Goal: Information Seeking & Learning: Learn about a topic

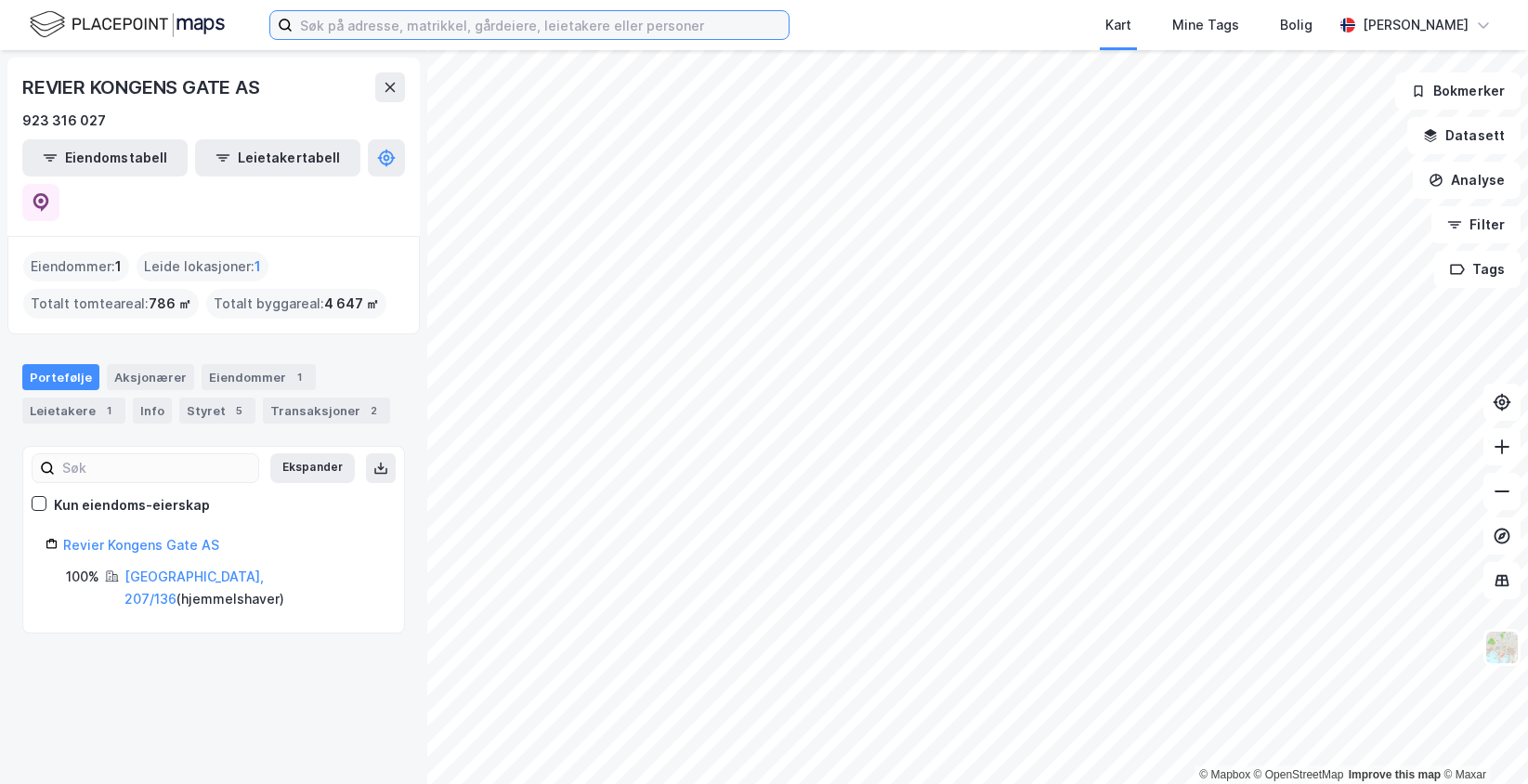
click at [398, 27] on input at bounding box center [540, 24] width 496 height 28
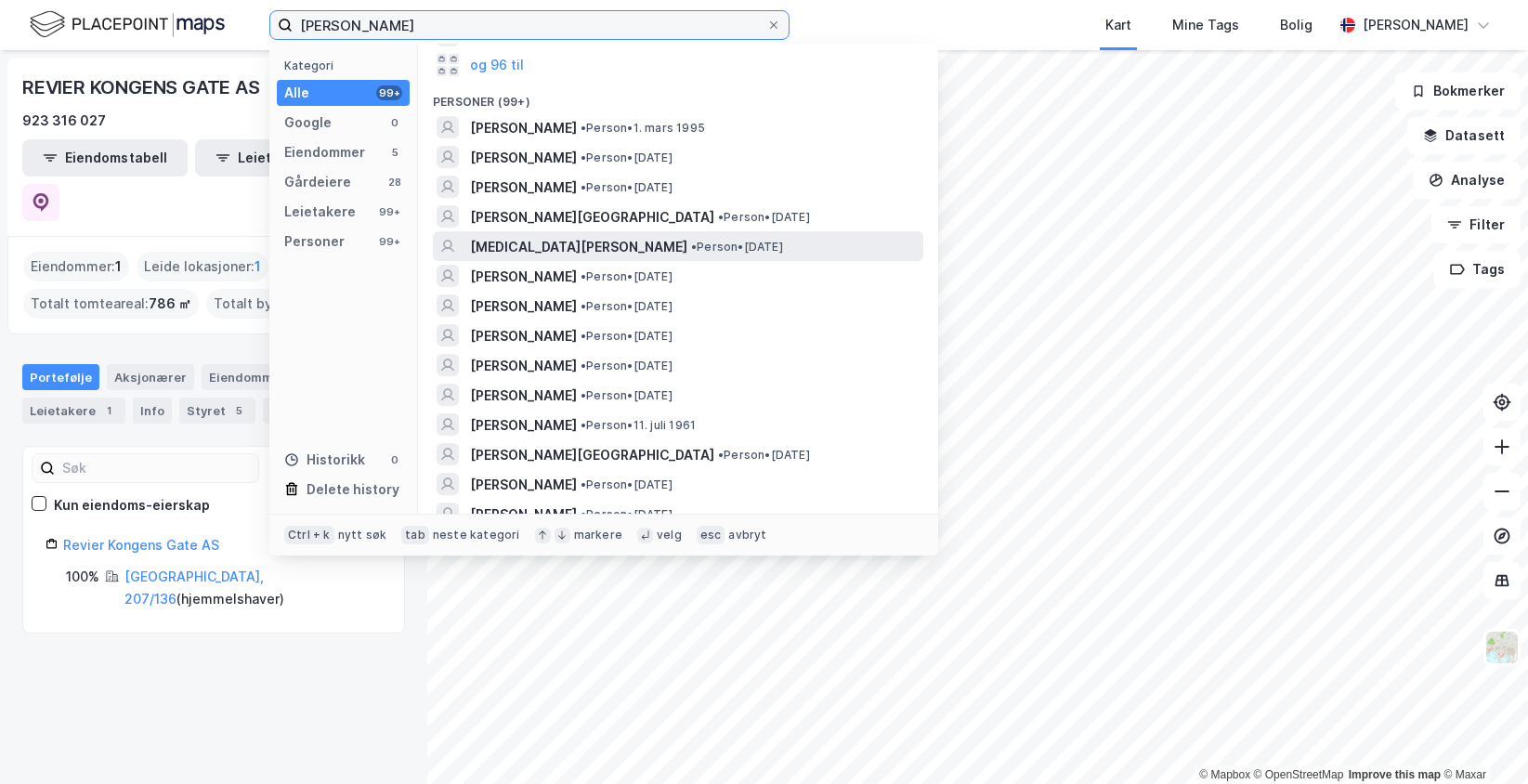
scroll to position [464, 0]
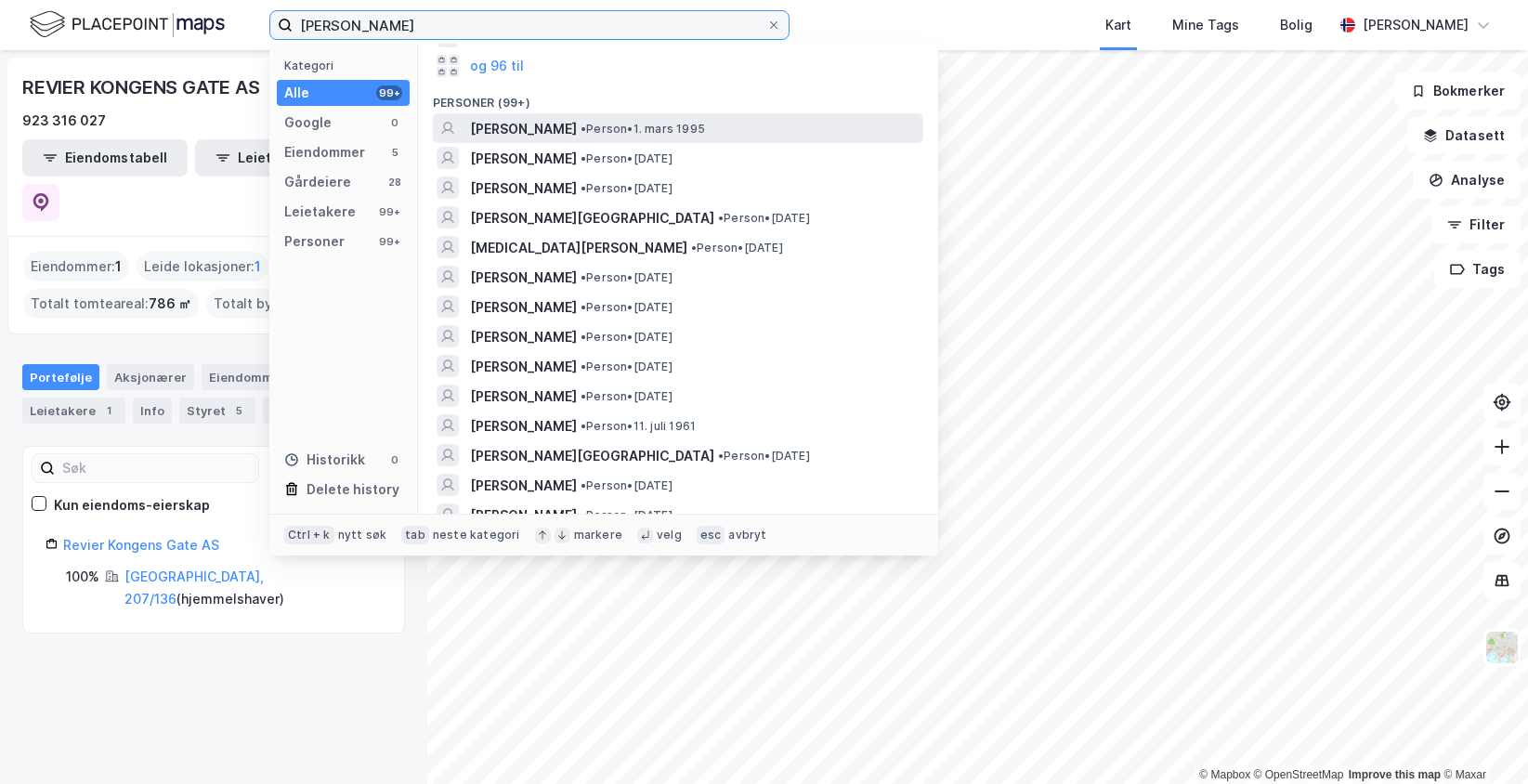
type input "[PERSON_NAME]"
click at [705, 131] on span "• Person • [DATE]" at bounding box center [642, 128] width 124 height 15
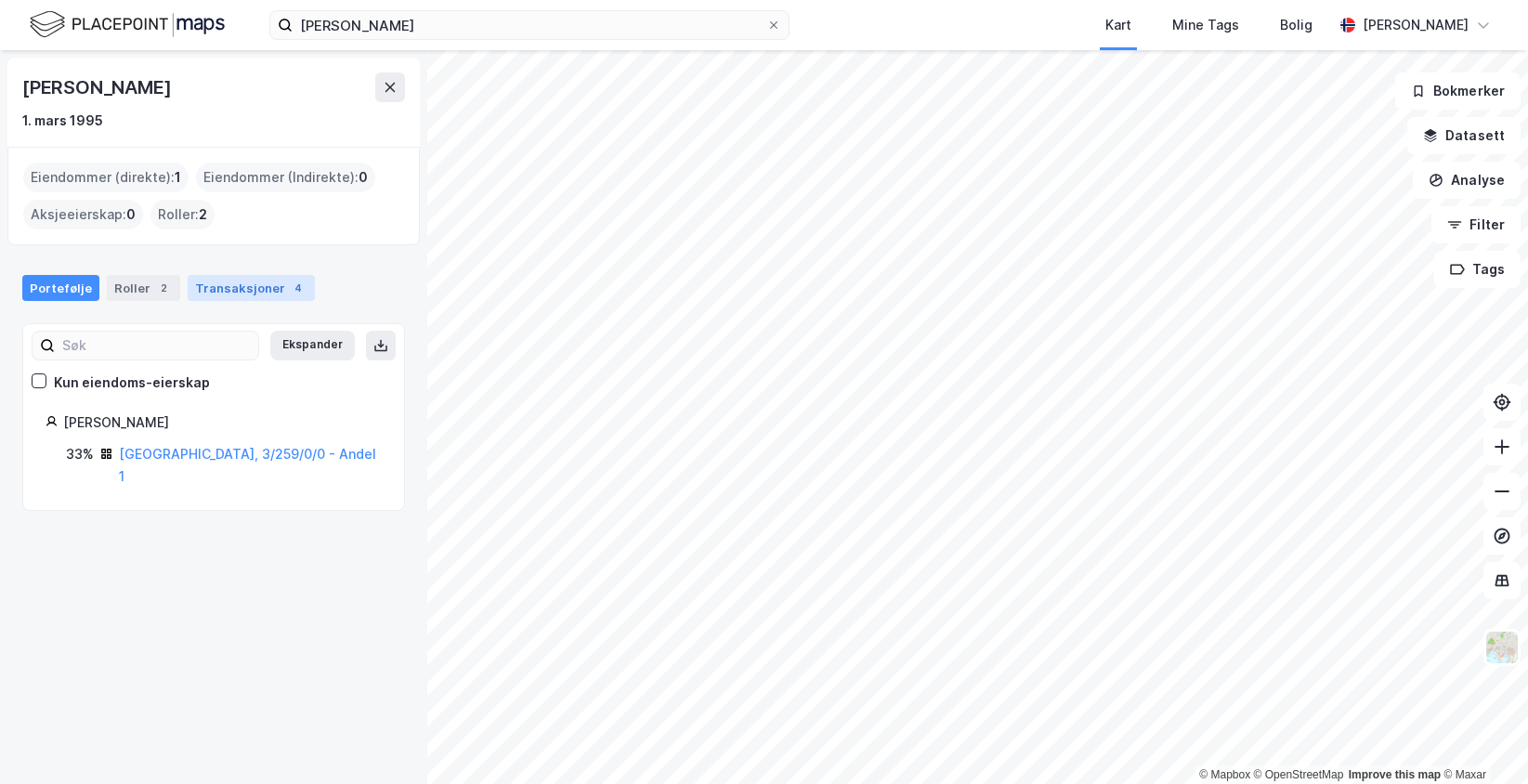
click at [252, 294] on div "Transaksjoner 4" at bounding box center [251, 287] width 127 height 26
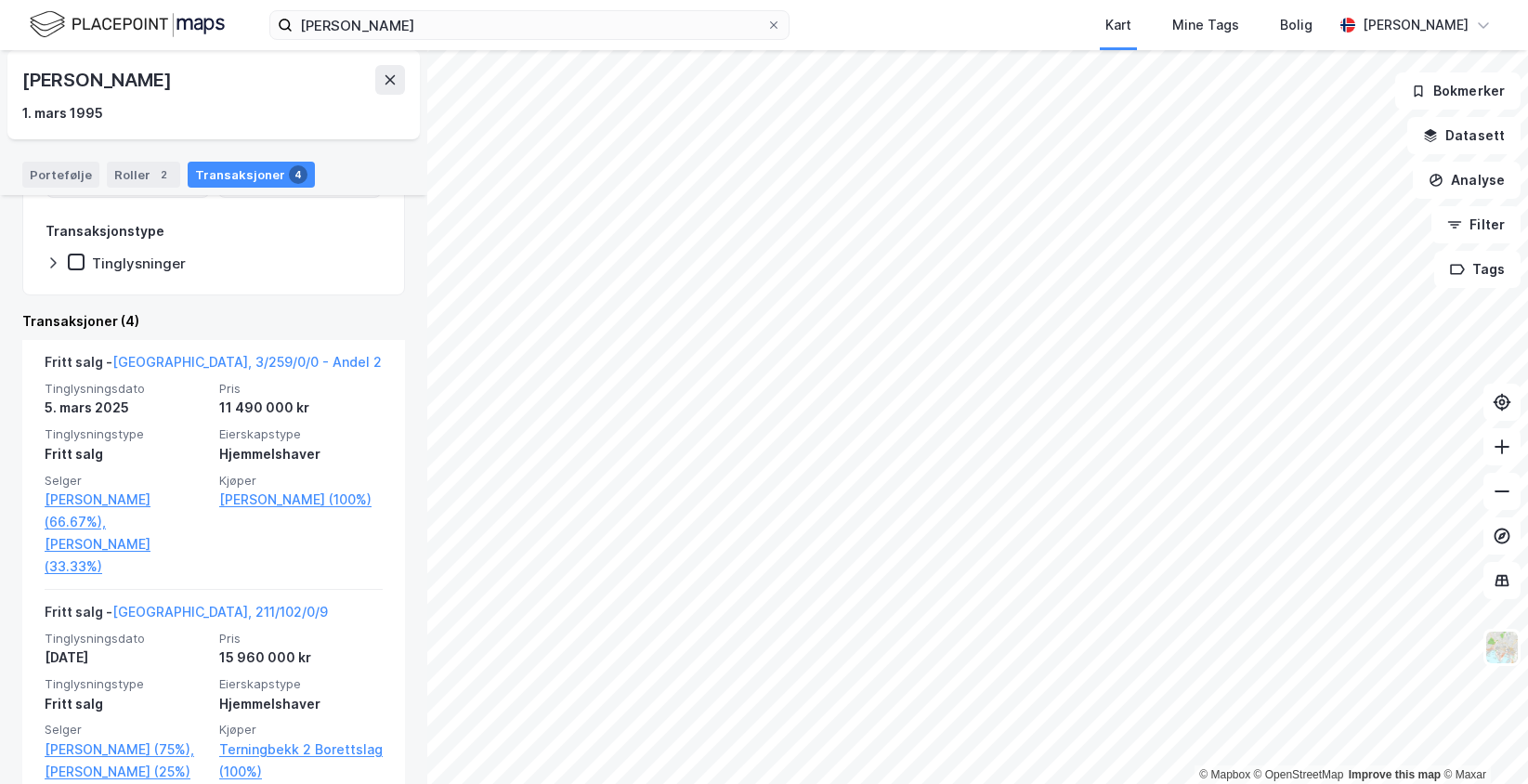
scroll to position [371, 0]
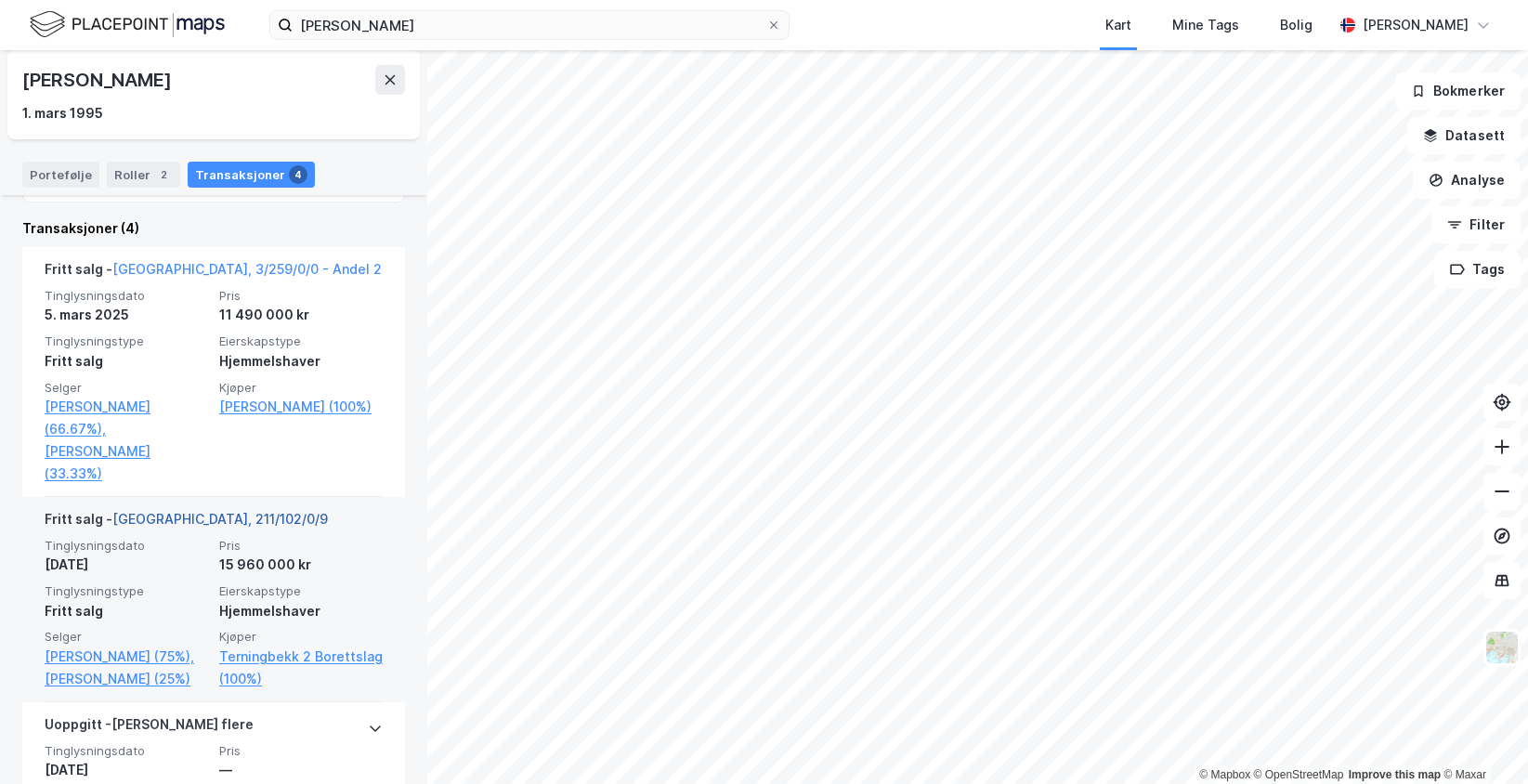
click at [184, 519] on link "[GEOGRAPHIC_DATA], 211/102/0/9" at bounding box center [220, 519] width 215 height 16
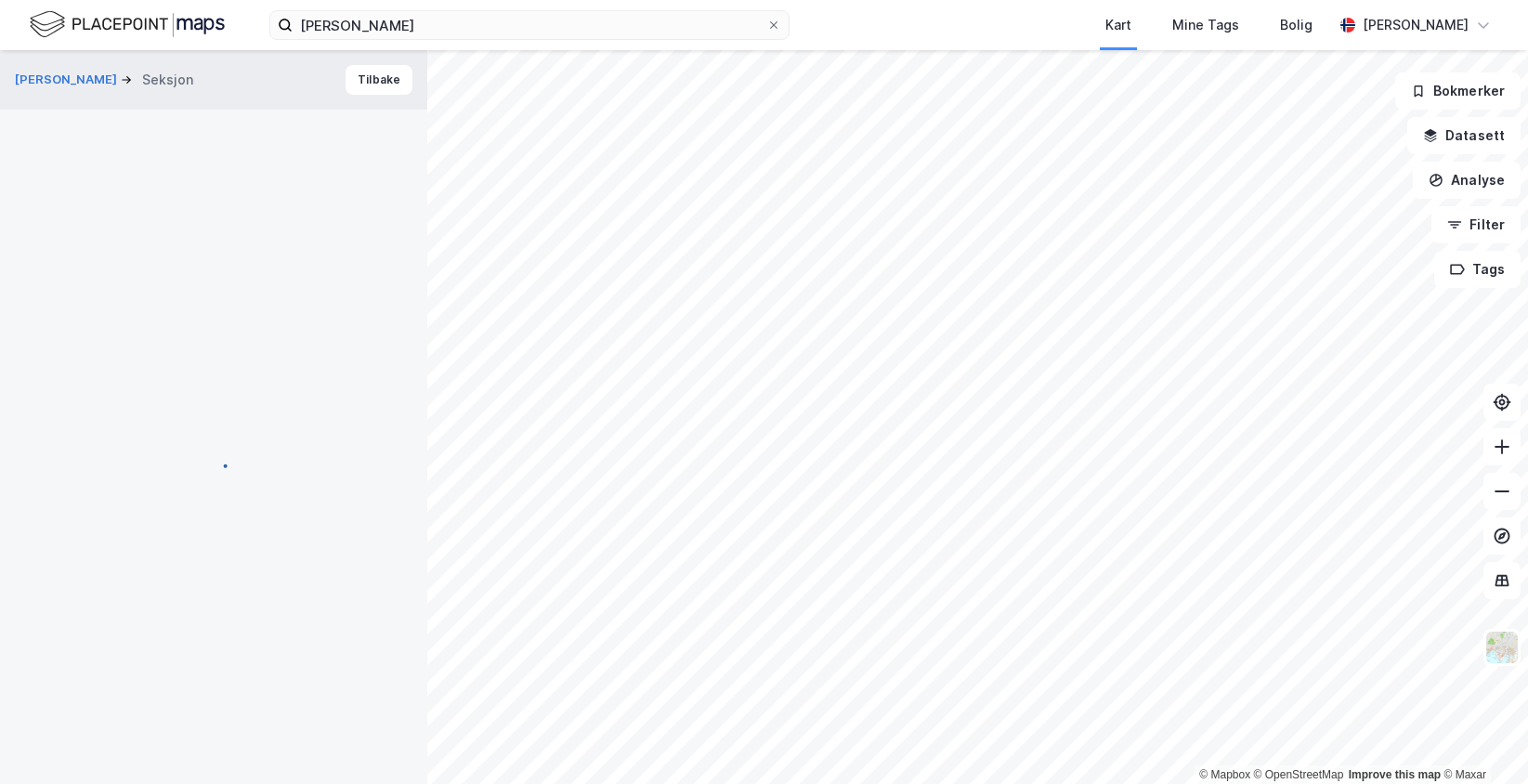
scroll to position [3, 0]
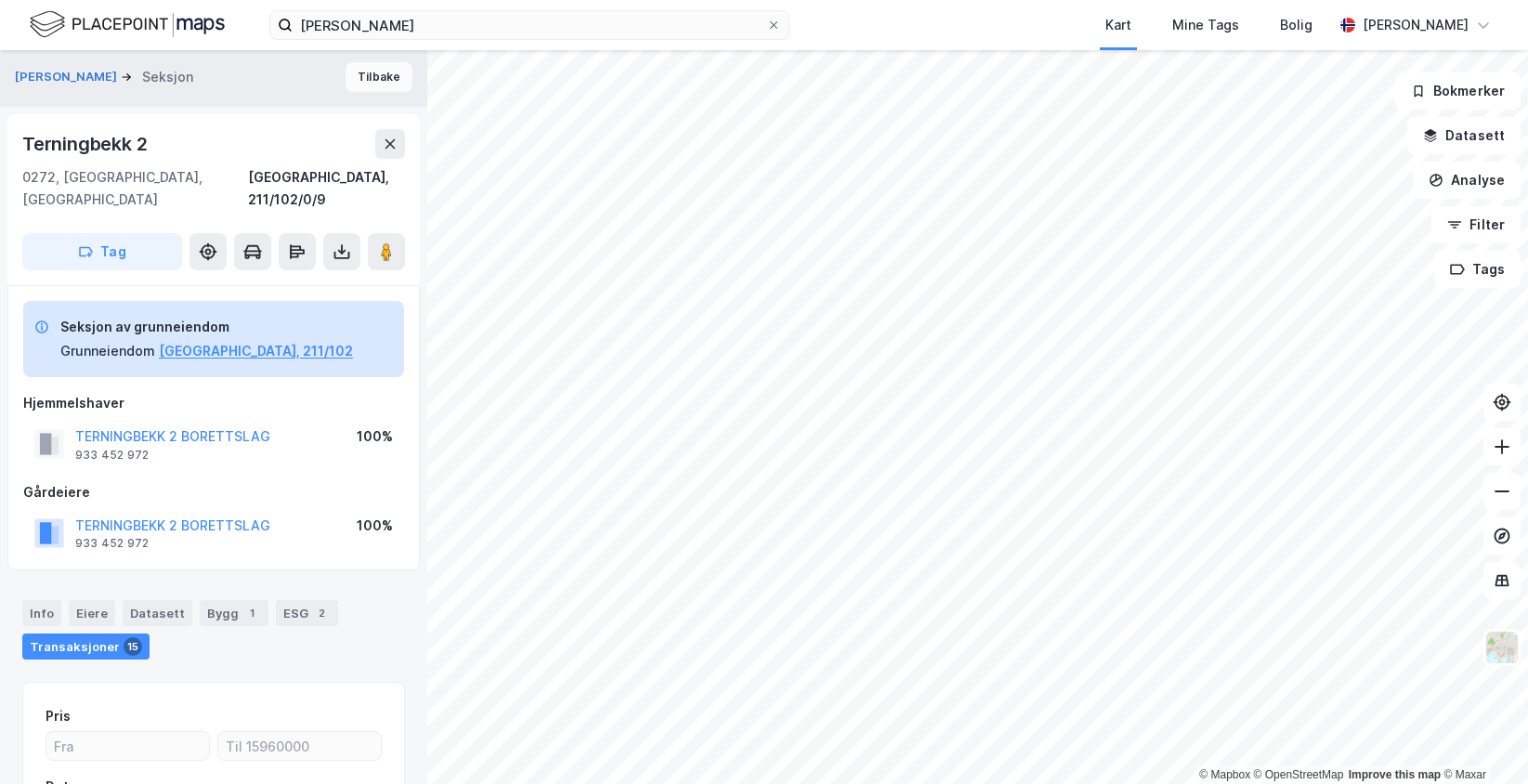
click at [374, 69] on button "Tilbake" at bounding box center [379, 77] width 66 height 29
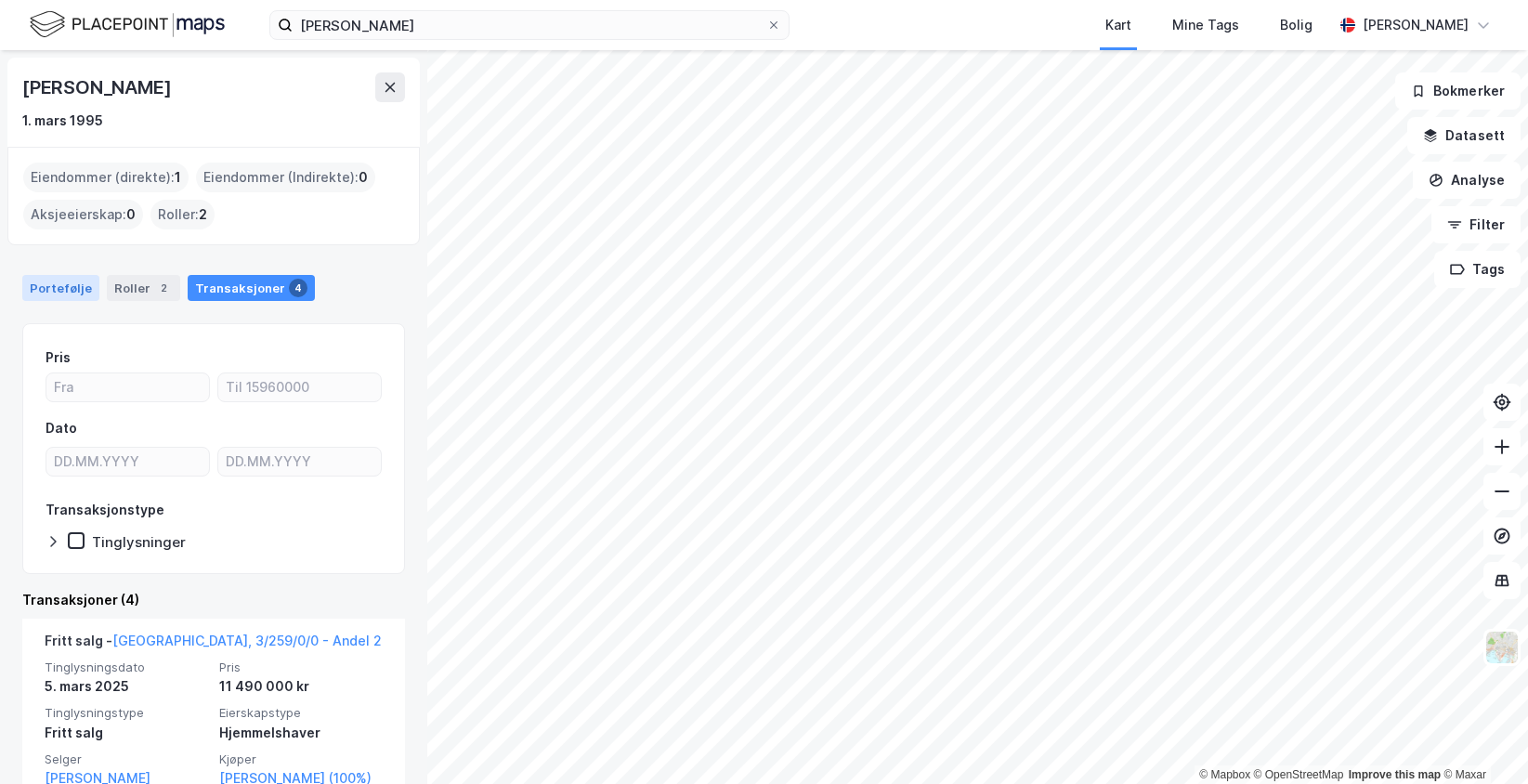
click at [52, 294] on div "Portefølje" at bounding box center [61, 287] width 77 height 26
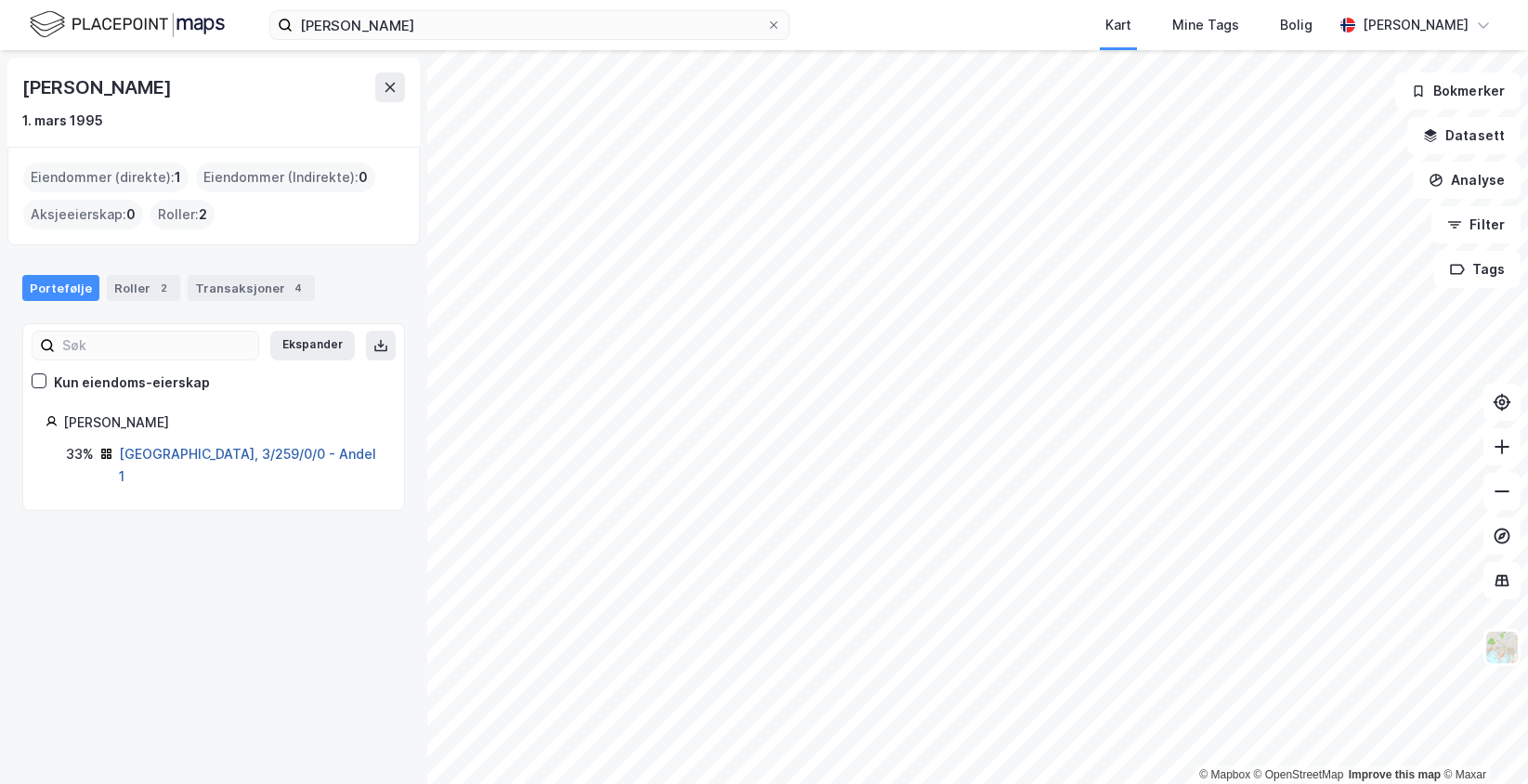
click at [200, 455] on link "[GEOGRAPHIC_DATA], 3/259/0/0 - Andel 1" at bounding box center [247, 464] width 257 height 38
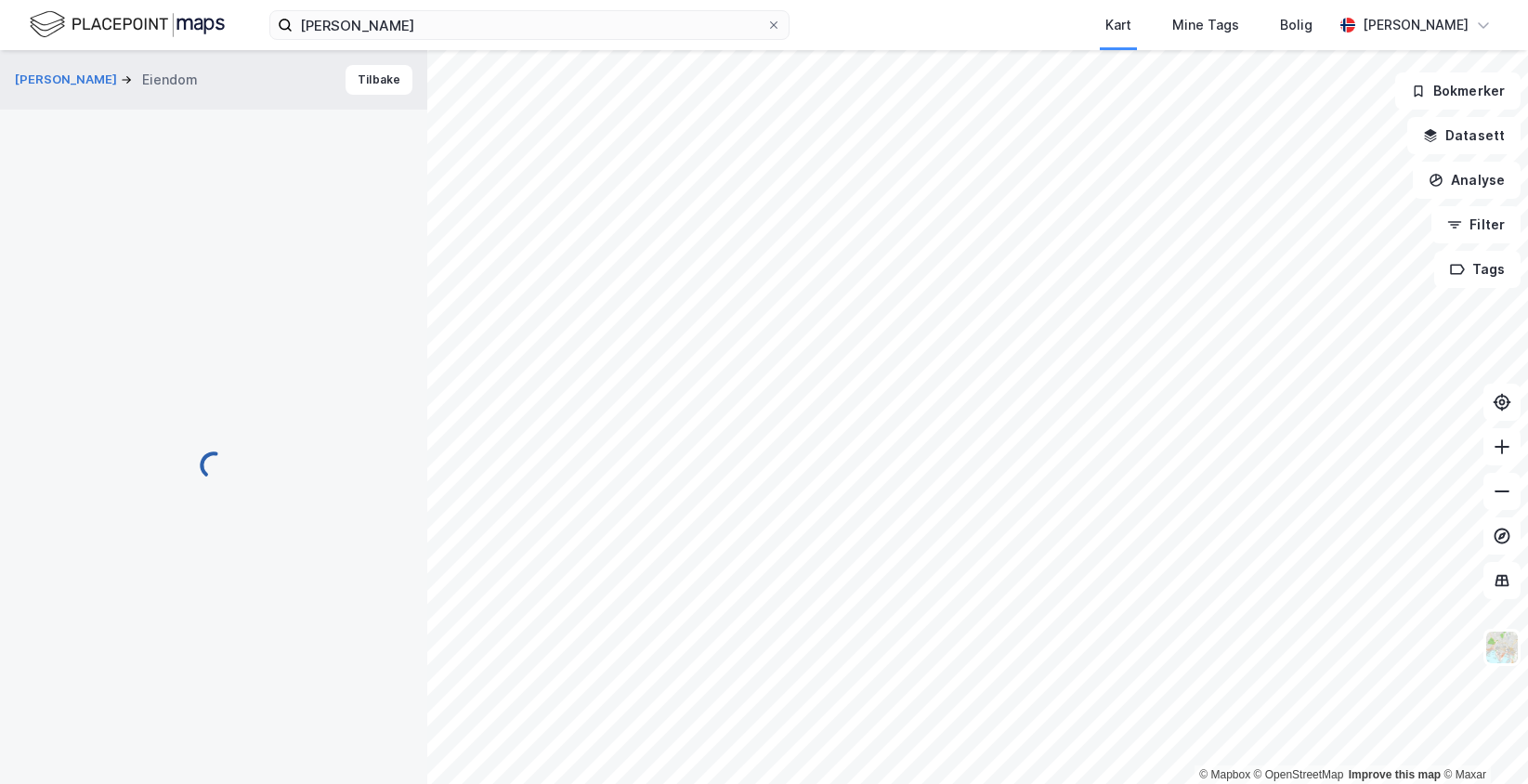
scroll to position [3, 0]
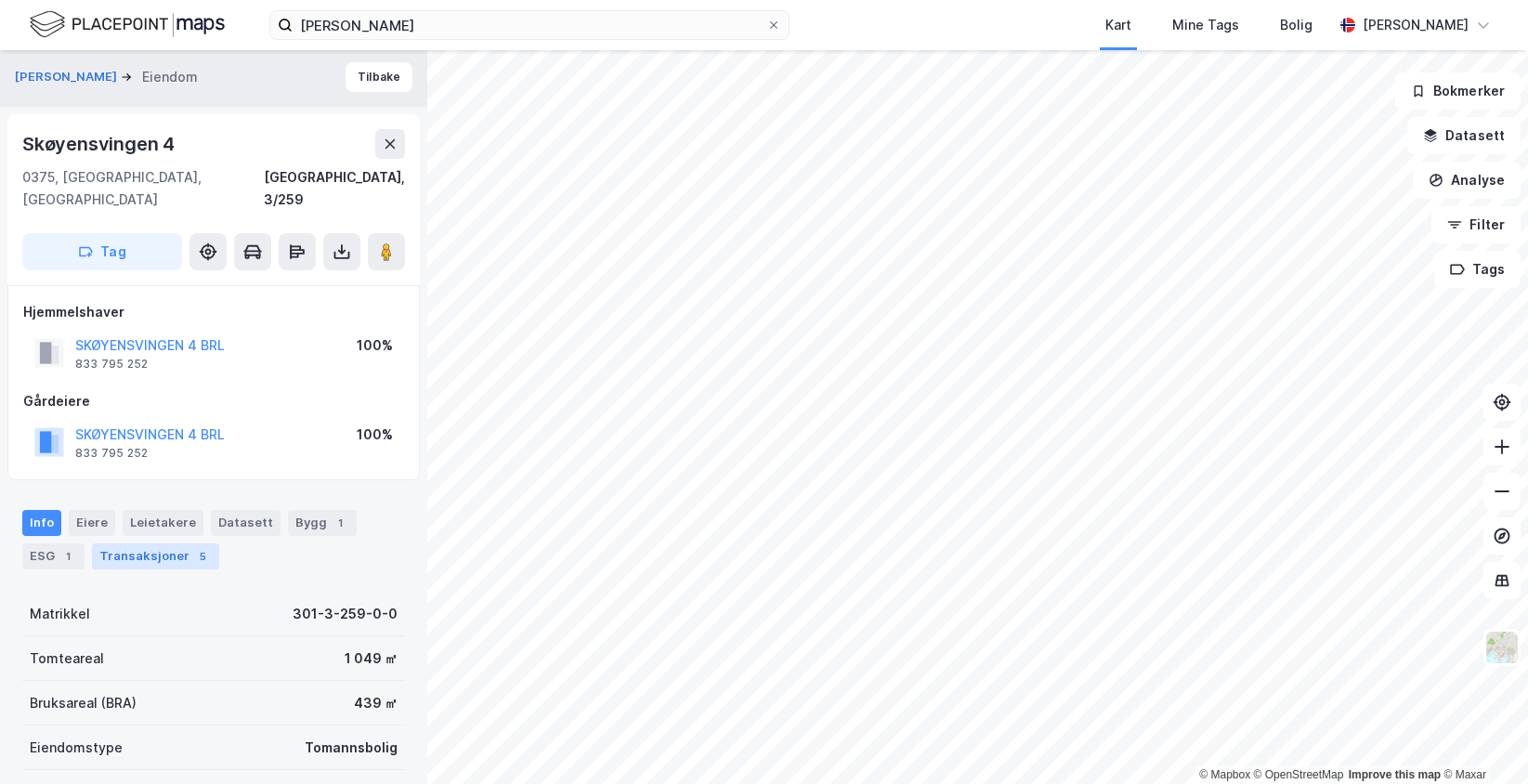
click at [159, 544] on div "Transaksjoner 5" at bounding box center [155, 556] width 127 height 26
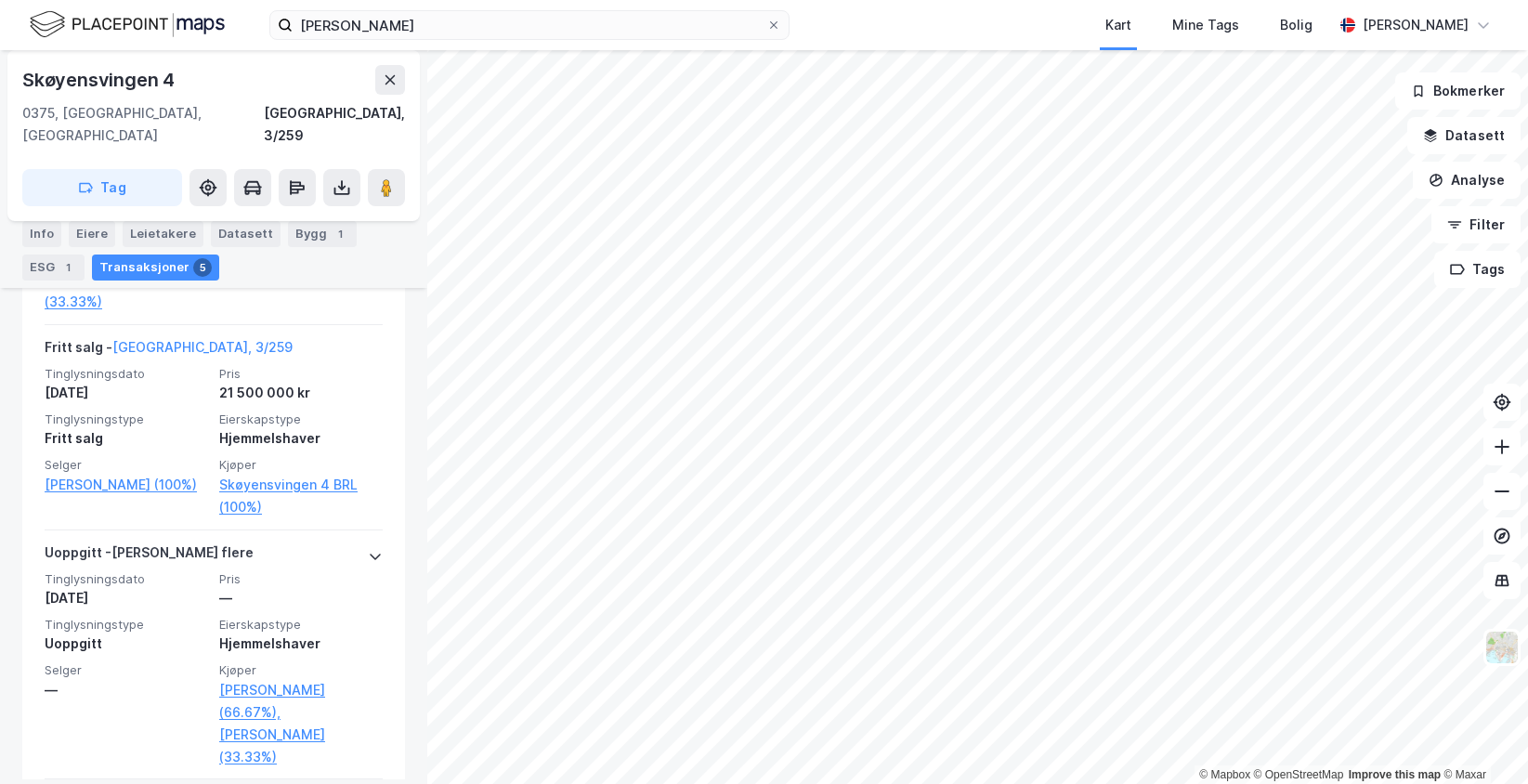
scroll to position [831, 0]
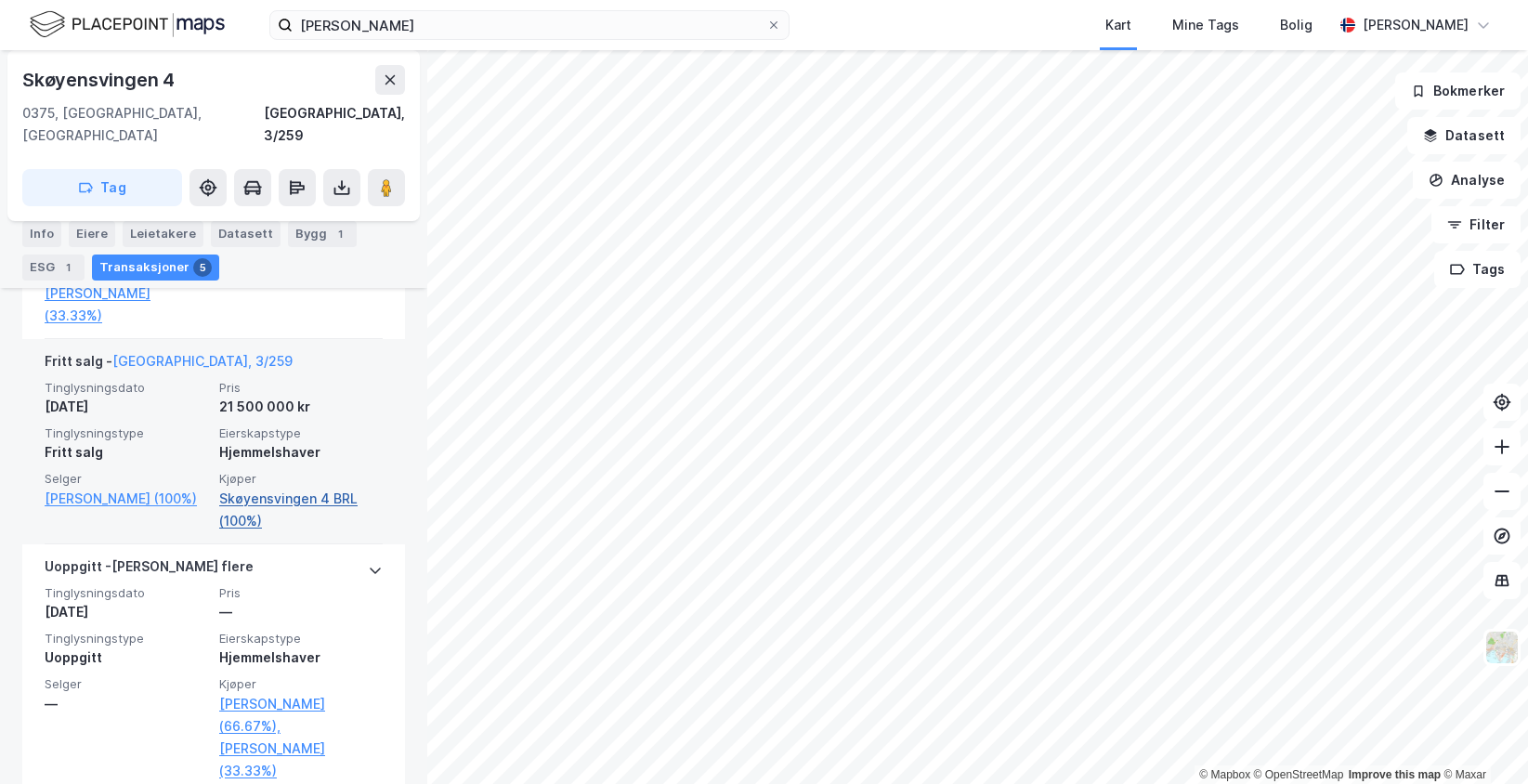
click at [289, 488] on link "Skøyensvingen 4 BRL (100%)" at bounding box center [300, 510] width 163 height 45
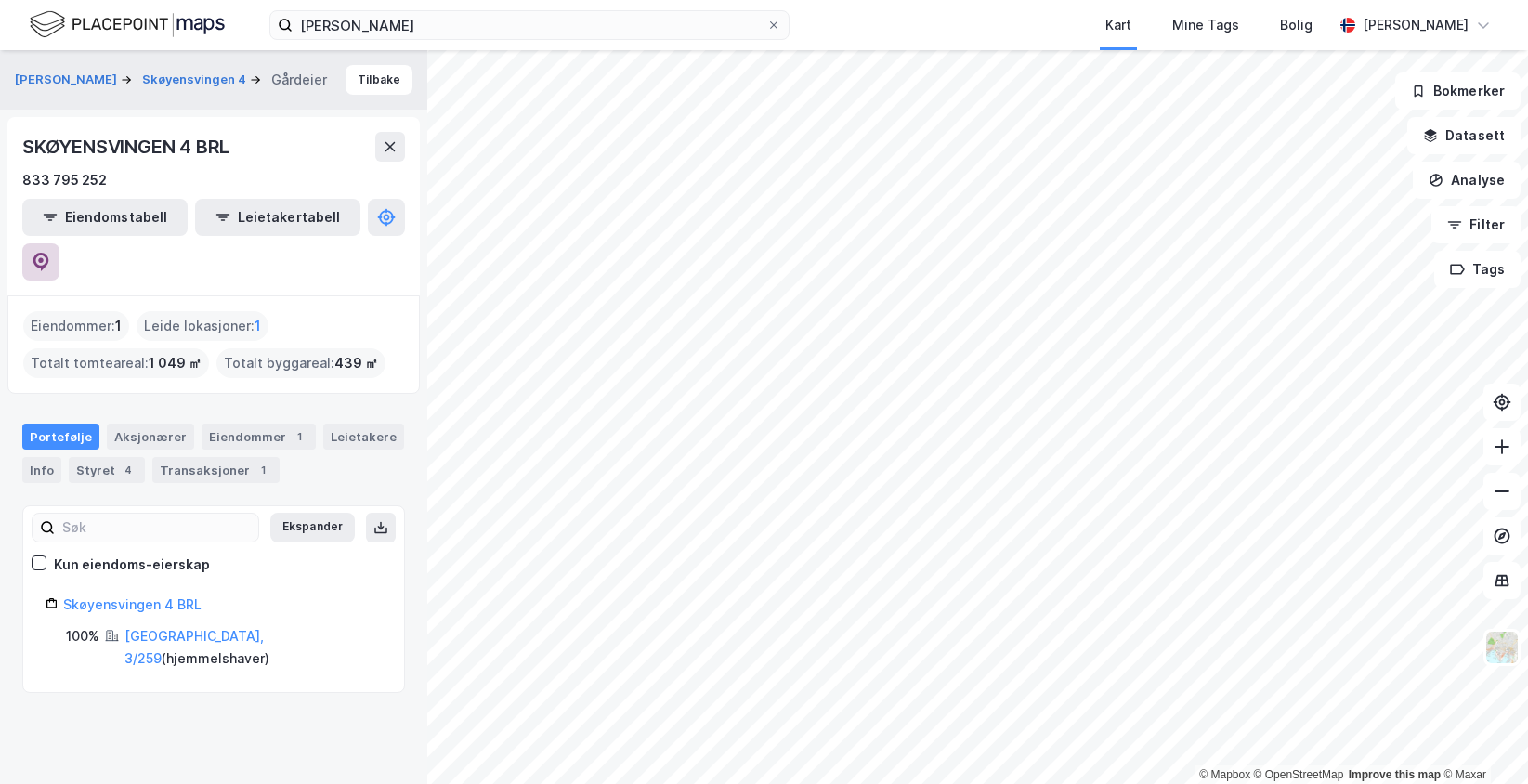
click at [49, 252] on icon at bounding box center [41, 261] width 16 height 19
click at [360, 73] on button "Tilbake" at bounding box center [379, 80] width 66 height 29
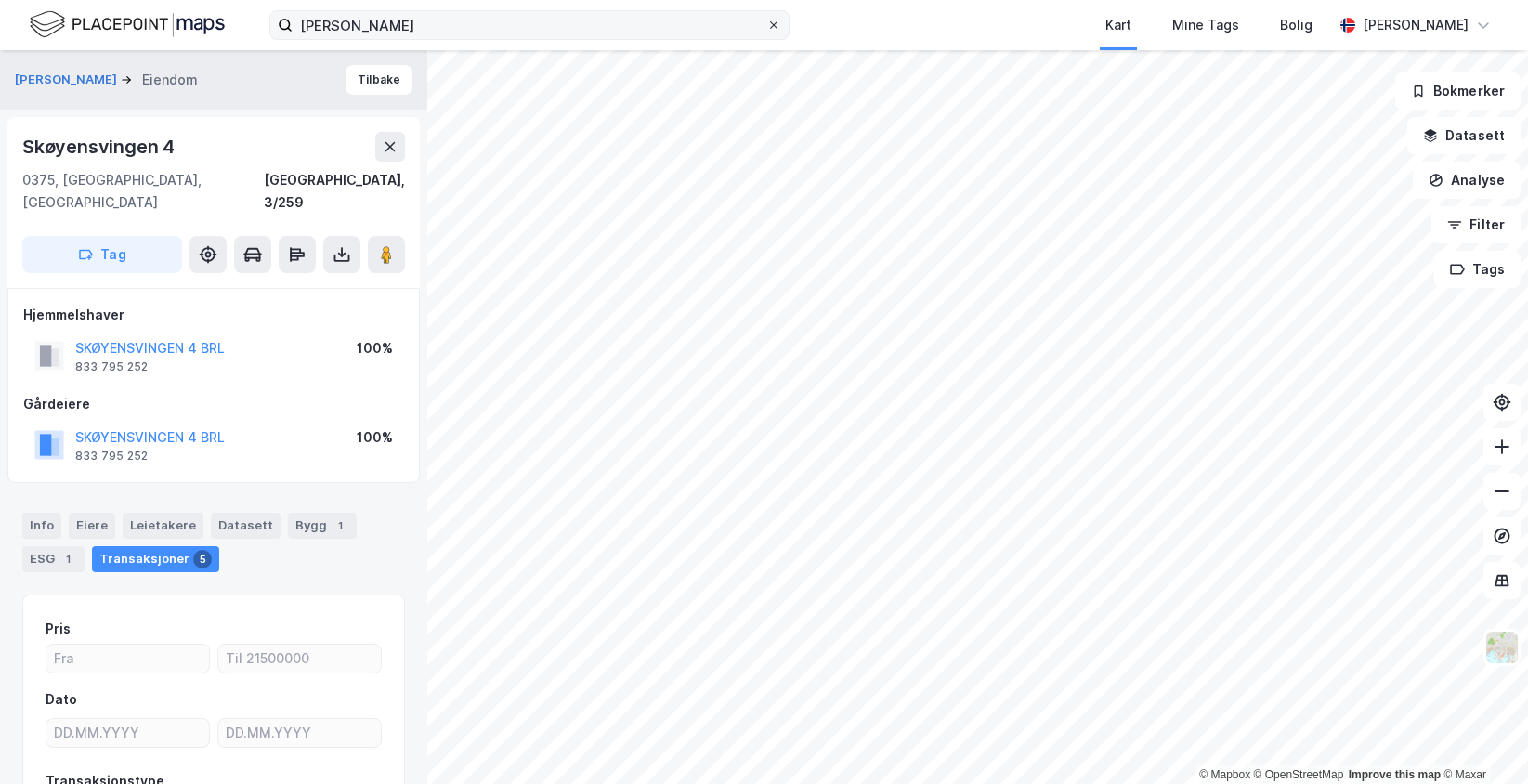
click at [774, 23] on icon at bounding box center [773, 24] width 11 height 11
click at [766, 23] on input "[PERSON_NAME]" at bounding box center [529, 24] width 474 height 28
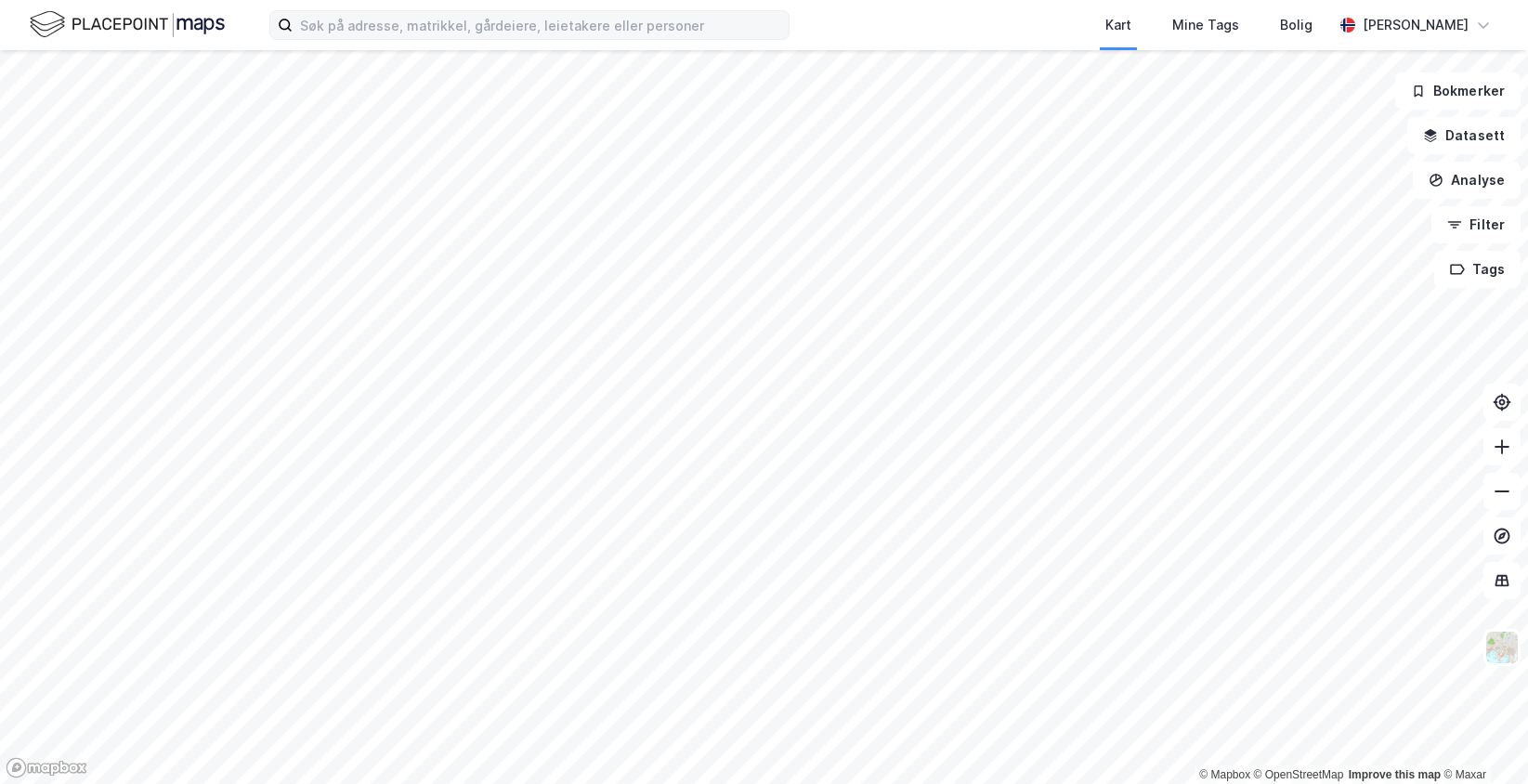
click at [862, 8] on div "Kart Mine Tags [PERSON_NAME]" at bounding box center [764, 24] width 1528 height 50
